Goal: Navigation & Orientation: Find specific page/section

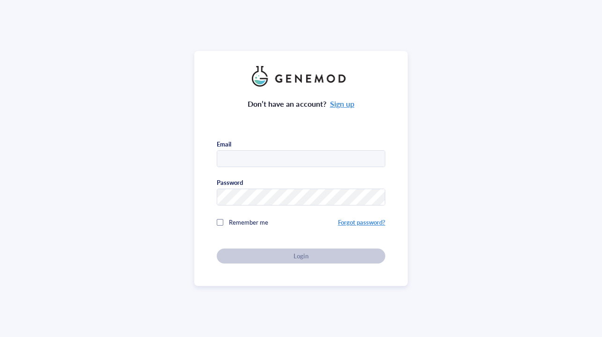
type input "[EMAIL_ADDRESS][DOMAIN_NAME]"
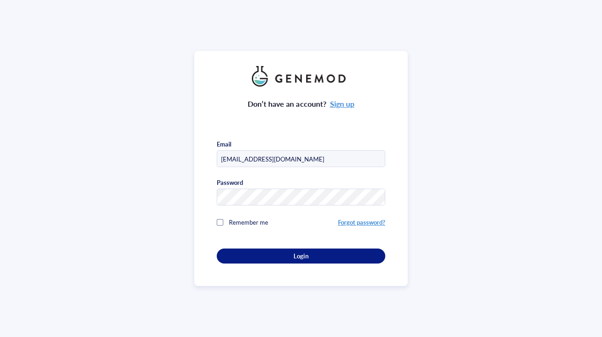
click at [267, 263] on div "Don’t have an account? Sign up Email [EMAIL_ADDRESS][DOMAIN_NAME] Password Reme…" at bounding box center [301, 168] width 214 height 235
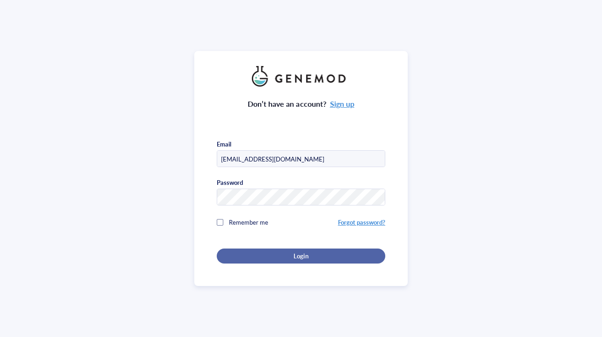
click at [263, 257] on div "Login" at bounding box center [301, 256] width 139 height 8
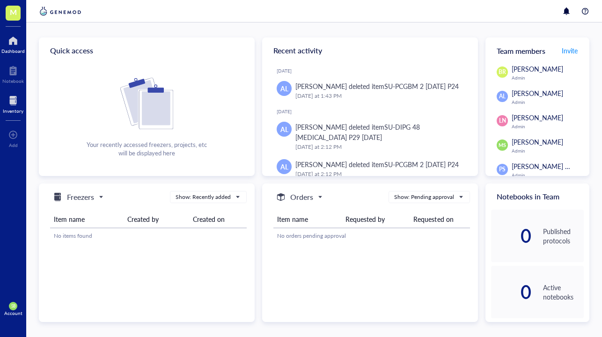
click at [11, 101] on div at bounding box center [13, 100] width 21 height 15
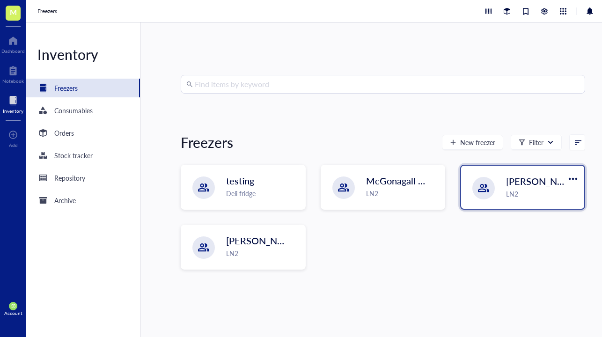
click at [518, 182] on span "[PERSON_NAME]-A" at bounding box center [548, 181] width 85 height 13
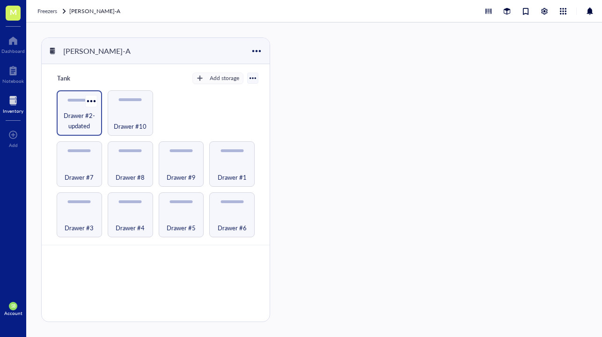
click at [80, 119] on span "Drawer #2-updated" at bounding box center [79, 121] width 36 height 21
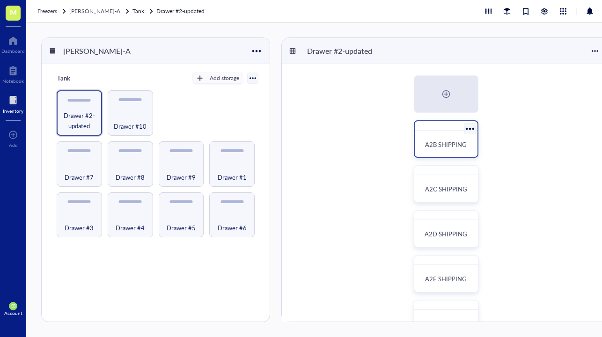
click at [447, 148] on span "A2B SHIPPING" at bounding box center [446, 144] width 42 height 9
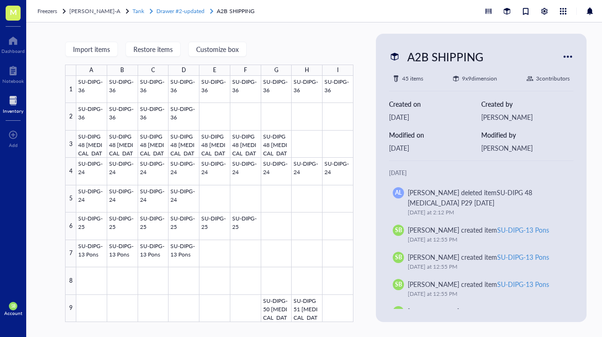
click at [190, 13] on span "Drawer #2-updated" at bounding box center [180, 11] width 48 height 8
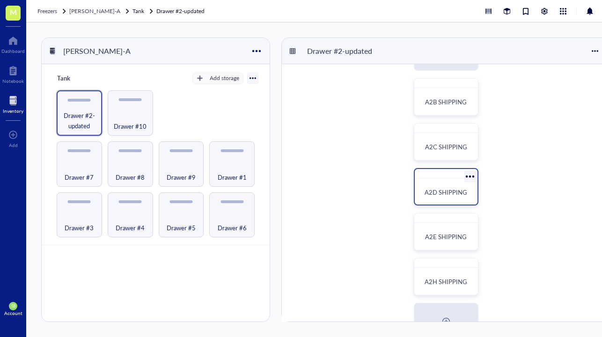
scroll to position [24, 0]
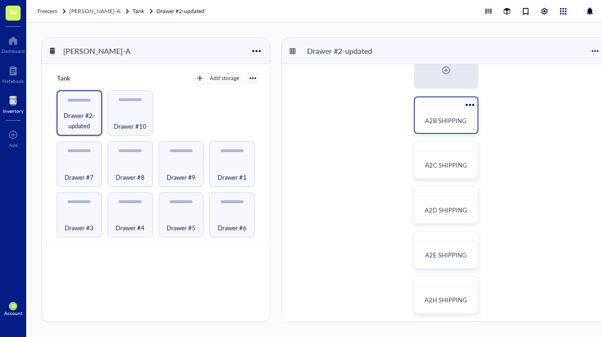
click at [429, 131] on div "A2B SHIPPING" at bounding box center [446, 115] width 65 height 37
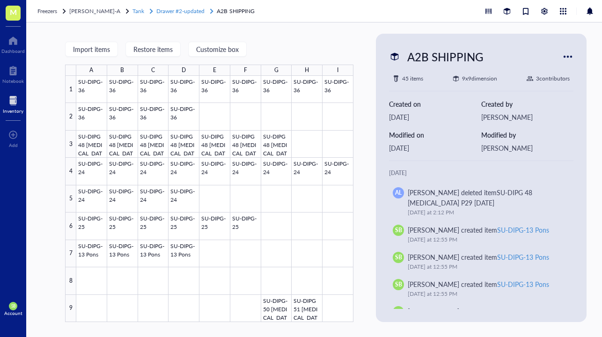
click at [180, 15] on span "Drawer #2-updated" at bounding box center [180, 11] width 48 height 8
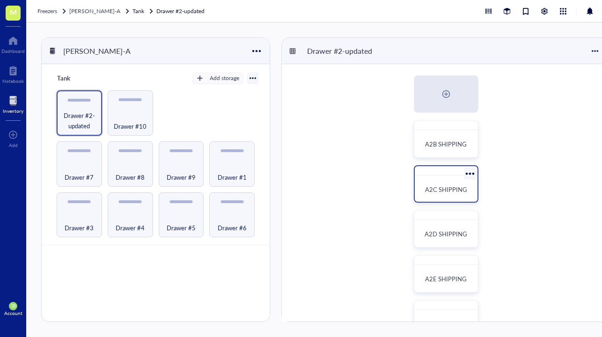
click at [441, 179] on div "A2C SHIPPING" at bounding box center [446, 189] width 55 height 21
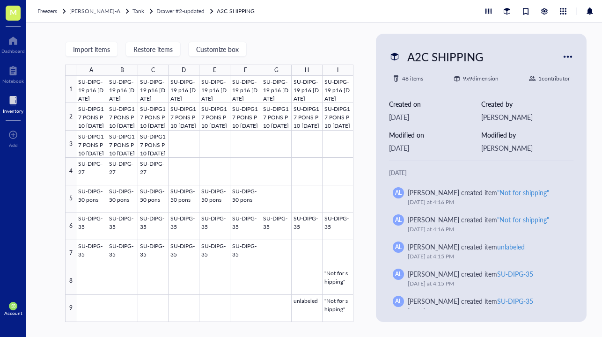
click at [175, 18] on div "Freezers [PERSON_NAME]-A Tank Drawer #2-updated A2C SHIPPING" at bounding box center [326, 11] width 600 height 22
click at [176, 10] on span "Drawer #2-updated" at bounding box center [180, 11] width 48 height 8
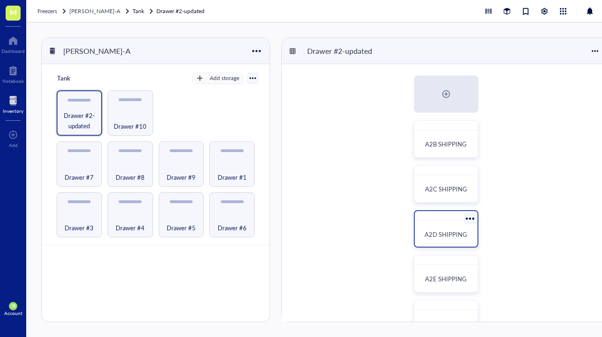
click at [445, 228] on div "A2D SHIPPING" at bounding box center [446, 234] width 55 height 21
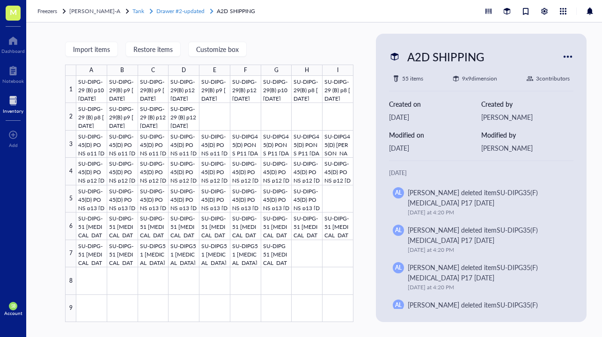
click at [165, 14] on span "Drawer #2-updated" at bounding box center [180, 11] width 48 height 8
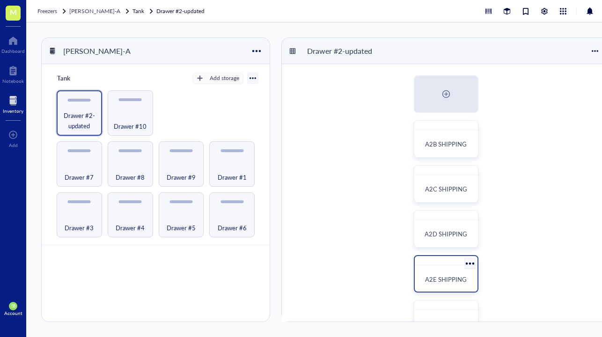
click at [428, 283] on span "A2E SHIPPING" at bounding box center [446, 279] width 42 height 9
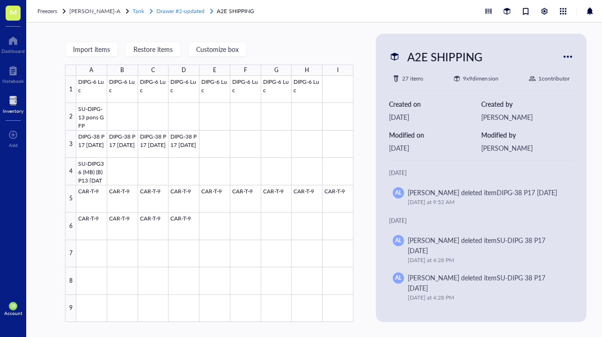
click at [176, 13] on span "Drawer #2-updated" at bounding box center [180, 11] width 48 height 8
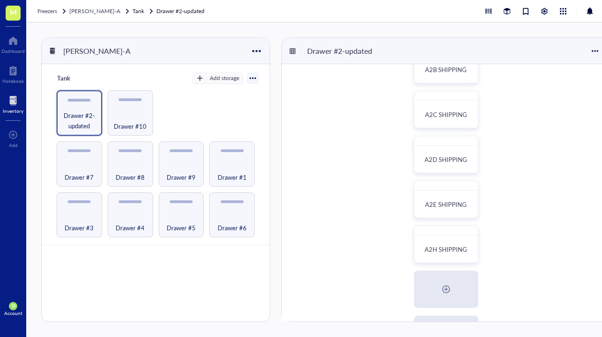
scroll to position [93, 0]
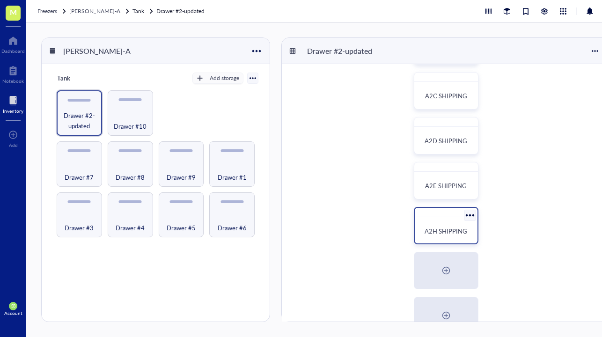
click at [439, 227] on span "A2H SHIPPING" at bounding box center [446, 231] width 43 height 9
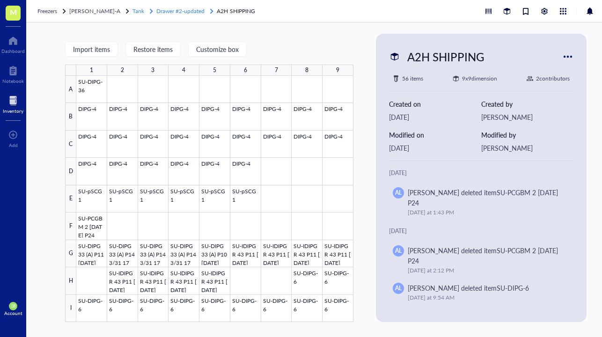
click at [180, 7] on span "Drawer #2-updated" at bounding box center [180, 11] width 48 height 8
